Goal: Contribute content: Contribute content

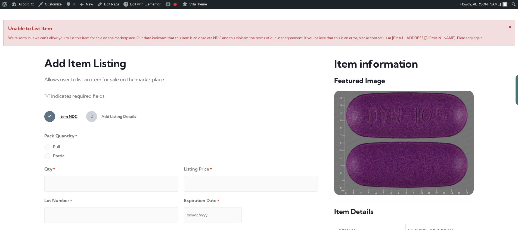
scroll to position [209, 0]
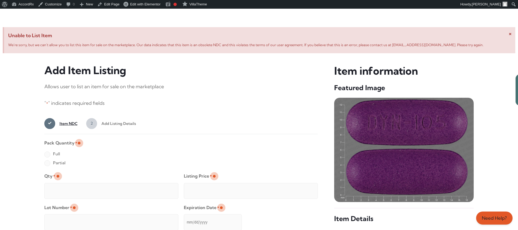
click at [47, 155] on label "Full" at bounding box center [52, 154] width 16 height 9
click at [0, 0] on input "Full" at bounding box center [0, 0] width 0 height 0
click at [65, 185] on input "Qty *" at bounding box center [111, 191] width 134 height 16
type input "2"
click at [303, 190] on input "Listing Price *" at bounding box center [251, 191] width 134 height 16
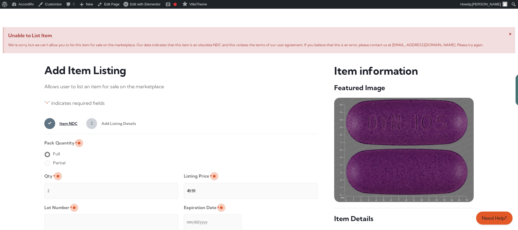
type input "49.99"
click at [147, 219] on input "Lot Number *" at bounding box center [111, 223] width 134 height 16
type input "TEST23456"
click at [184, 217] on input "Expiration Date *" at bounding box center [213, 223] width 58 height 16
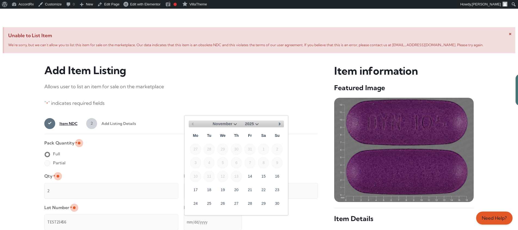
click at [235, 123] on select "November December" at bounding box center [226, 124] width 26 height 7
click at [212, 201] on link "30" at bounding box center [209, 203] width 11 height 11
type input "[DATE]"
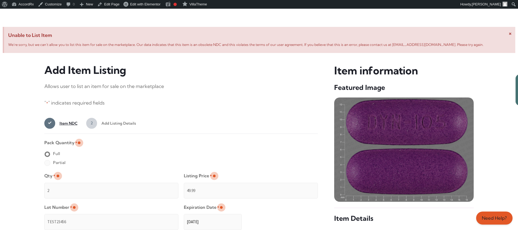
scroll to position [434, 0]
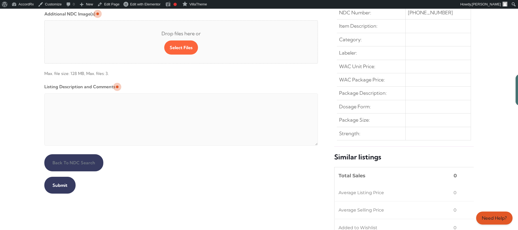
click at [176, 95] on textarea "Listing Description and Comments" at bounding box center [181, 120] width 274 height 52
type textarea "Automated Testing - list comment from [MEDICAL_DATA][DOMAIN_NAME]"
click at [59, 185] on input "Submit" at bounding box center [59, 185] width 31 height 17
